Goal: Entertainment & Leisure: Consume media (video, audio)

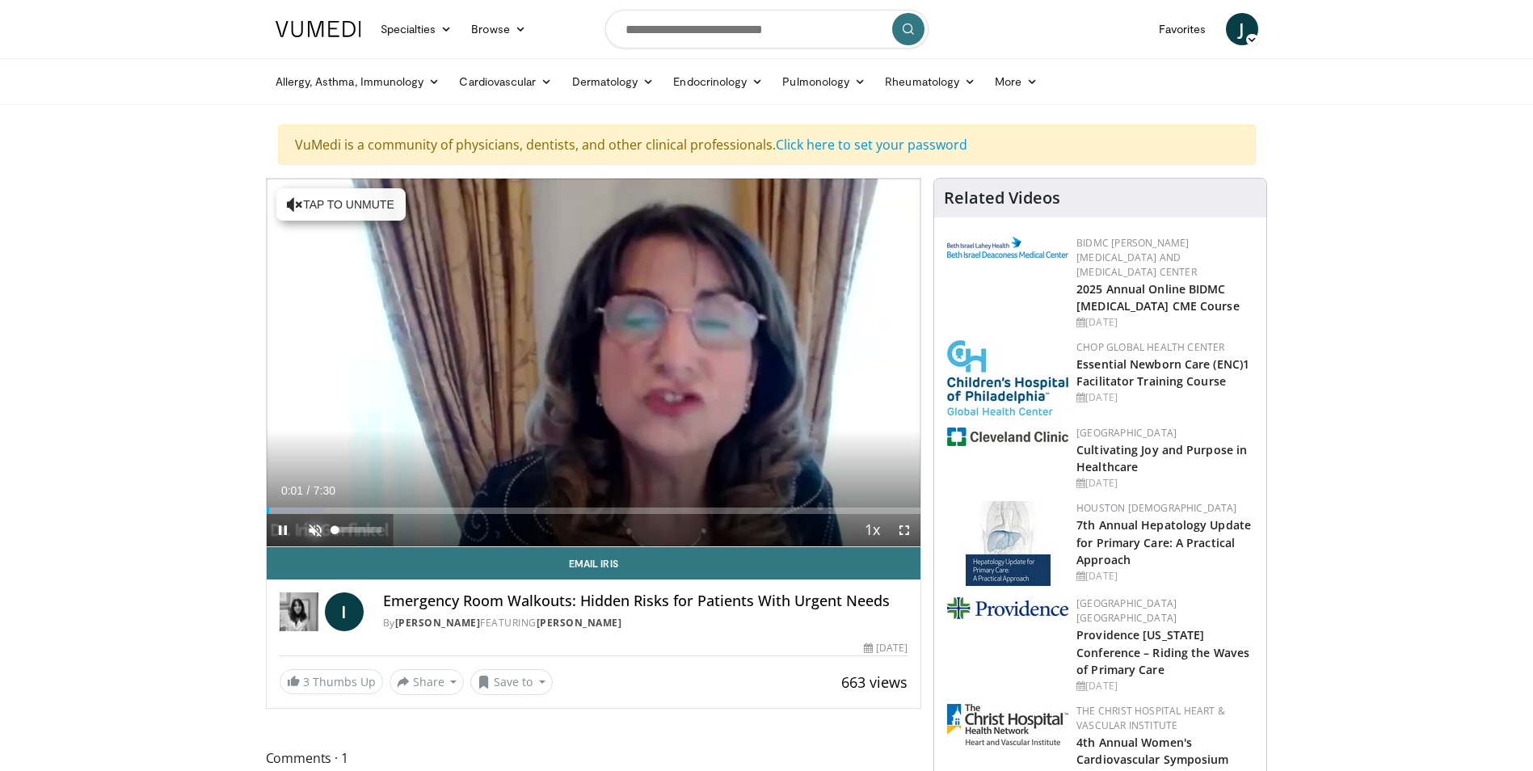
click at [321, 526] on span "Video Player" at bounding box center [315, 530] width 32 height 32
click at [367, 530] on div "67%" at bounding box center [358, 530] width 46 height 6
click at [355, 527] on div "42%" at bounding box center [358, 530] width 46 height 6
click at [348, 529] on div "28%" at bounding box center [358, 530] width 46 height 6
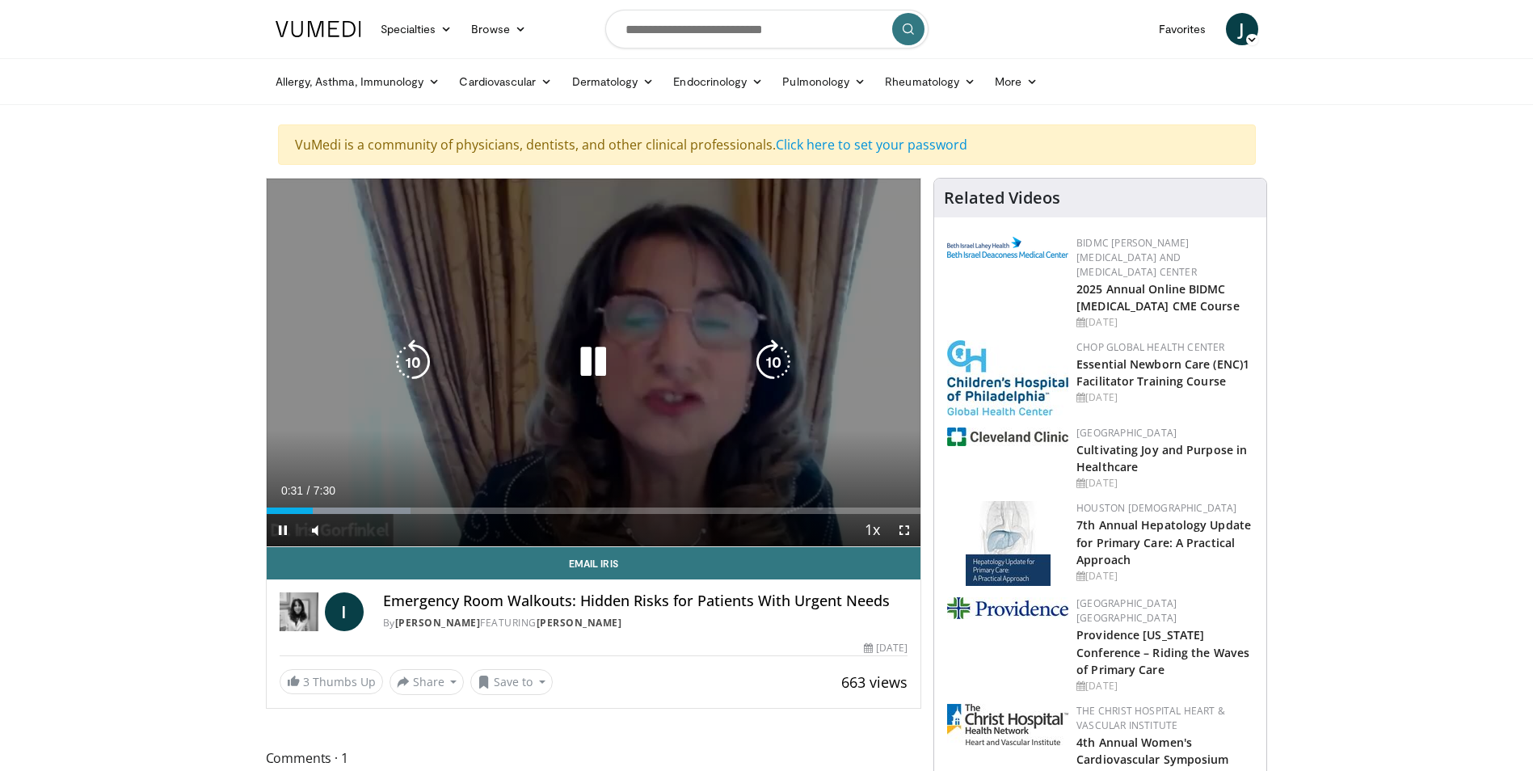
click at [765, 369] on icon "Video Player" at bounding box center [773, 361] width 45 height 45
click at [775, 361] on icon "Video Player" at bounding box center [773, 361] width 45 height 45
click at [772, 363] on icon "Video Player" at bounding box center [773, 361] width 45 height 45
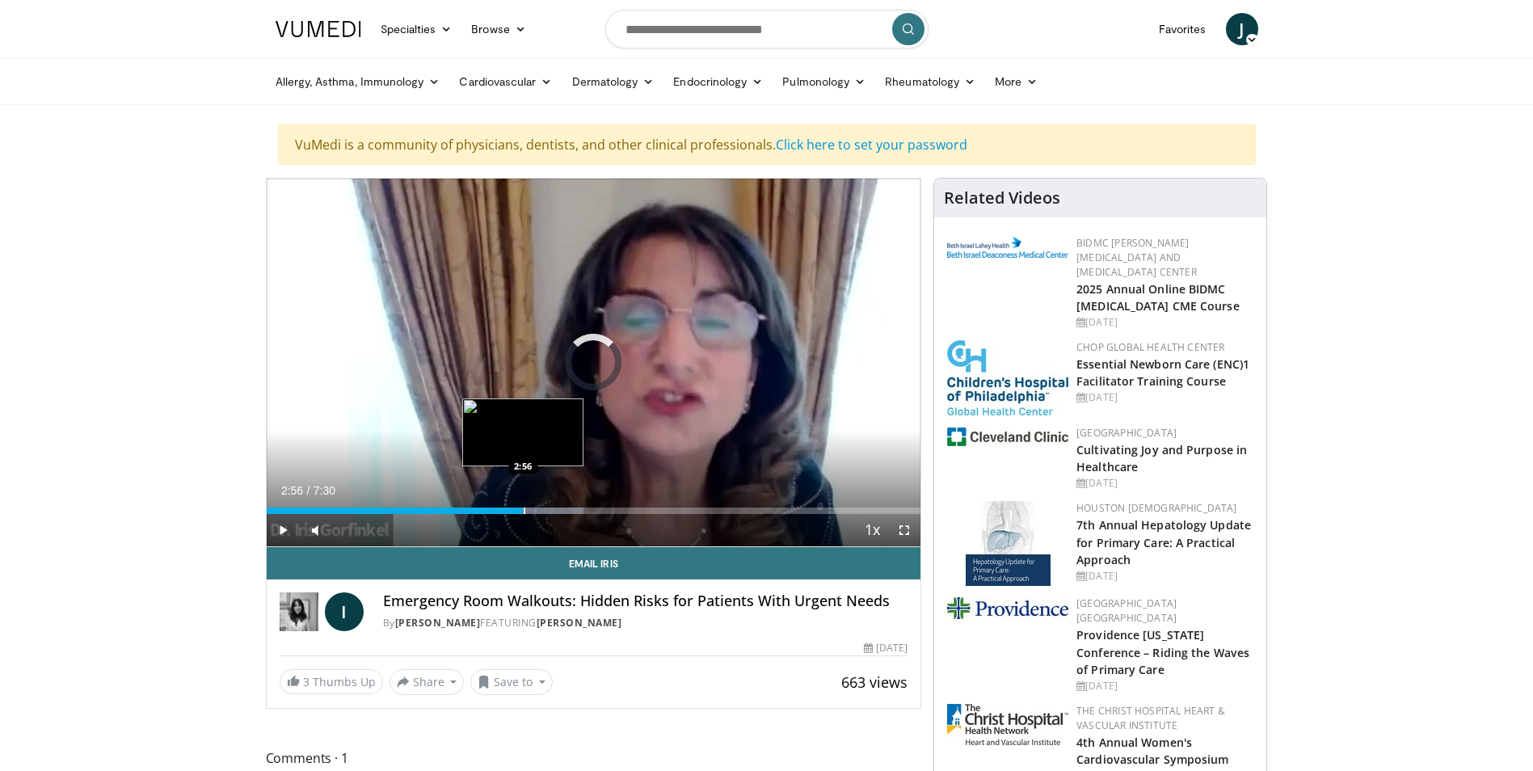
click at [524, 510] on div "Progress Bar" at bounding box center [525, 510] width 2 height 6
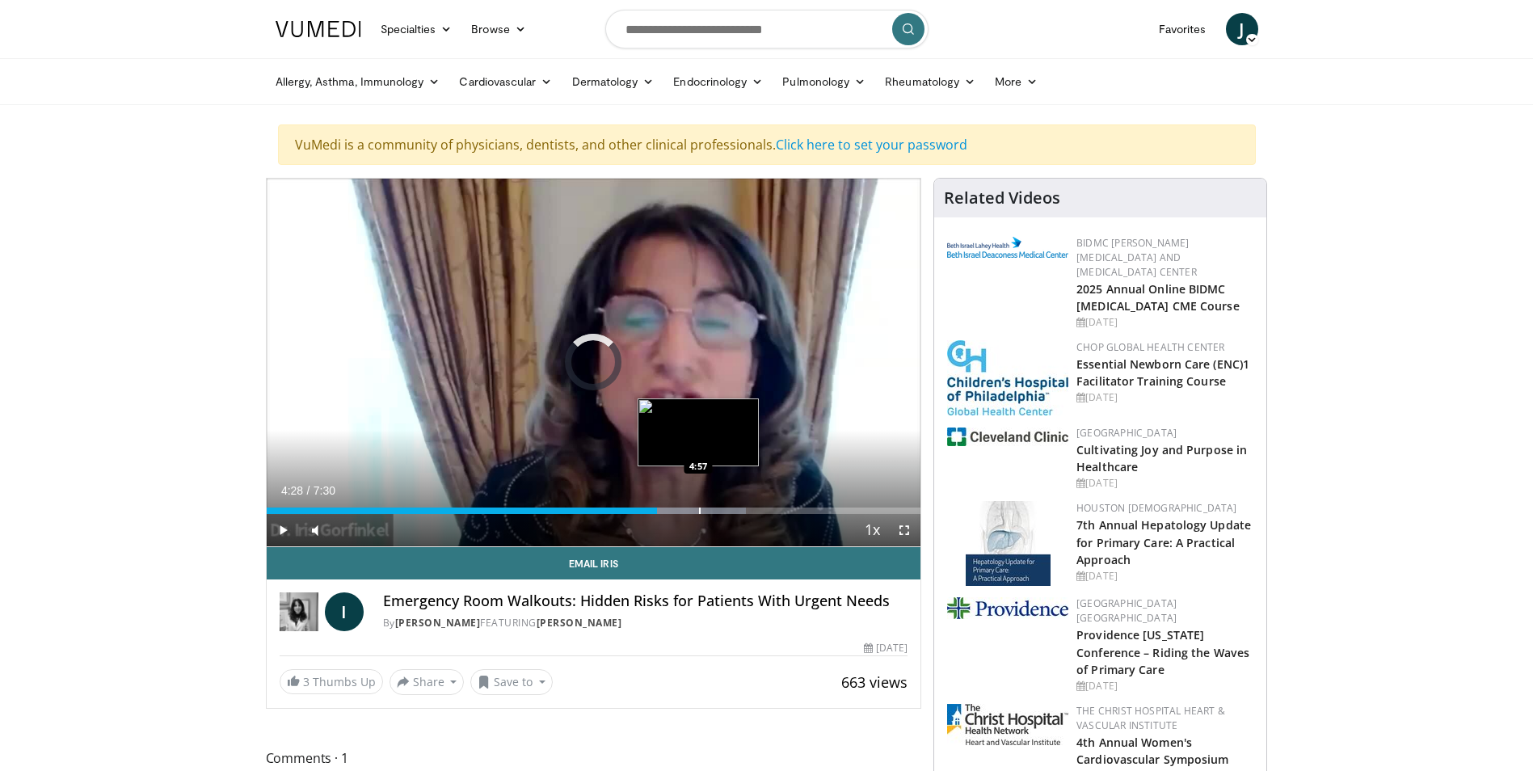
click at [699, 507] on div "Progress Bar" at bounding box center [700, 510] width 2 height 6
click at [727, 508] on div "Progress Bar" at bounding box center [728, 510] width 2 height 6
